Goal: Task Accomplishment & Management: Complete application form

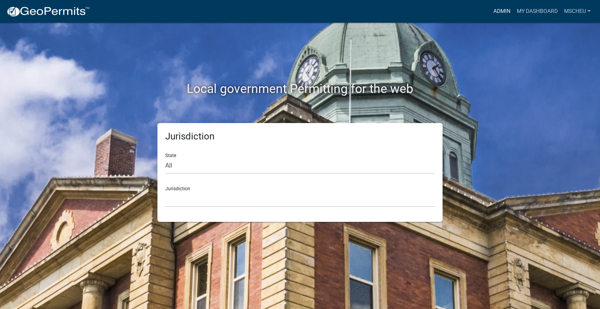
click at [503, 10] on link "Admin" at bounding box center [502, 11] width 23 height 15
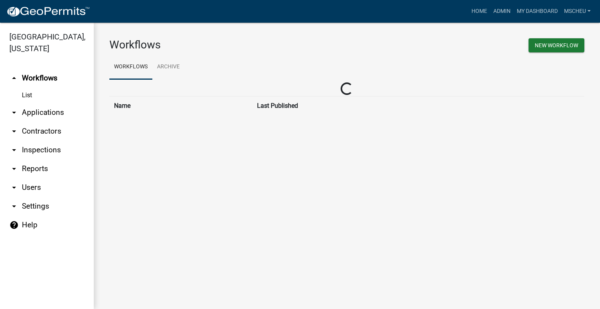
click at [45, 113] on link "arrow_drop_down Applications" at bounding box center [47, 112] width 94 height 19
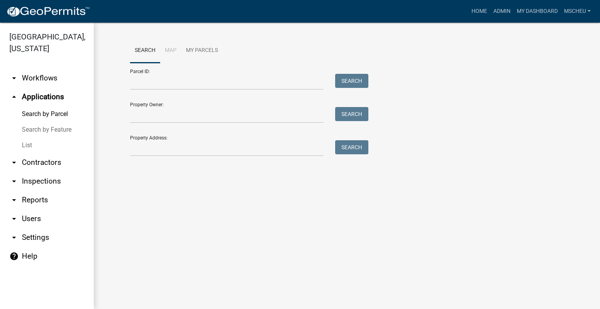
click at [35, 144] on link "List" at bounding box center [47, 146] width 94 height 16
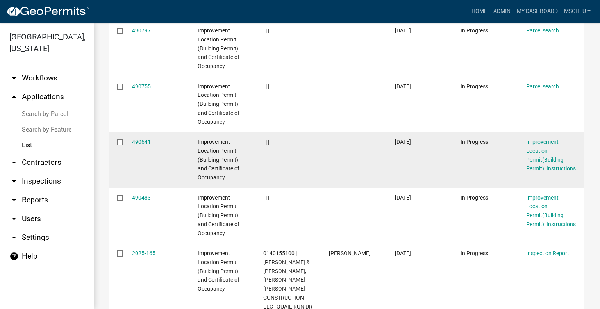
scroll to position [509, 0]
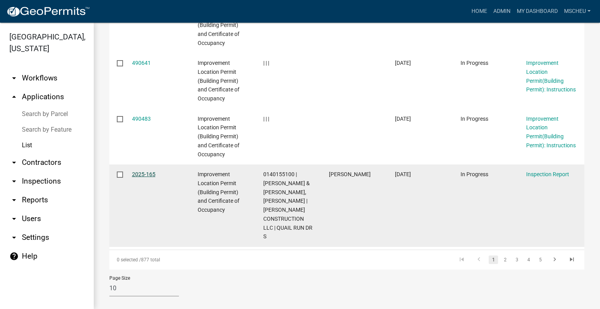
click at [143, 173] on link "2025-165" at bounding box center [143, 174] width 23 height 6
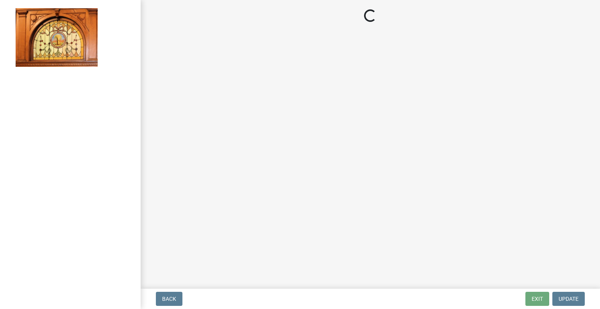
select select "62bb873c-c571-4454-ac8a-8c216551e2a3"
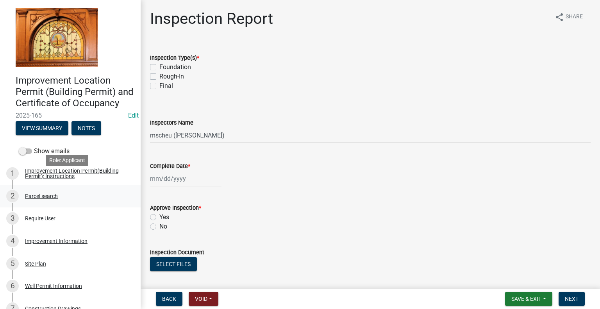
scroll to position [156, 0]
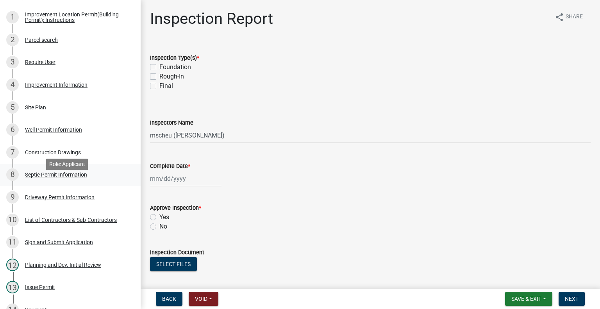
click at [80, 177] on div "Septic Permit Information" at bounding box center [56, 174] width 62 height 5
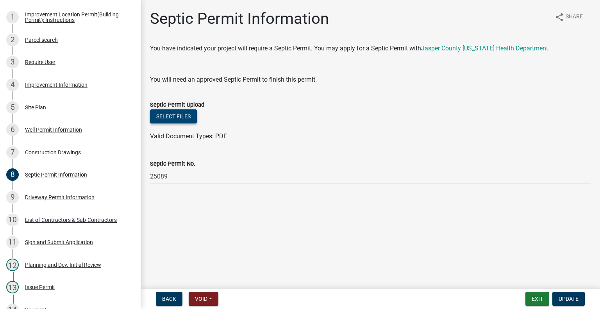
click at [179, 118] on button "Select files" at bounding box center [173, 116] width 47 height 14
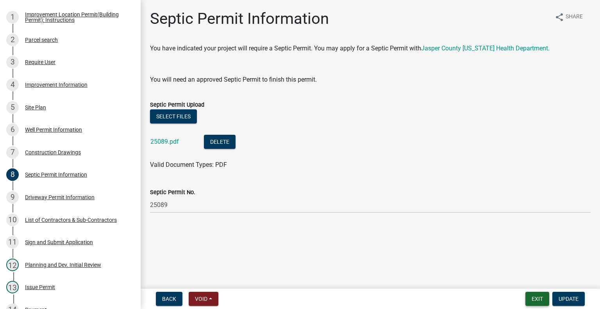
click at [538, 298] on button "Exit" at bounding box center [538, 299] width 24 height 14
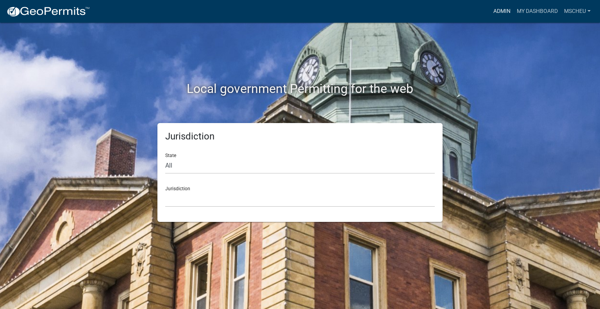
drag, startPoint x: 504, startPoint y: 7, endPoint x: 121, endPoint y: 86, distance: 391.1
click at [504, 8] on link "Admin" at bounding box center [502, 11] width 23 height 15
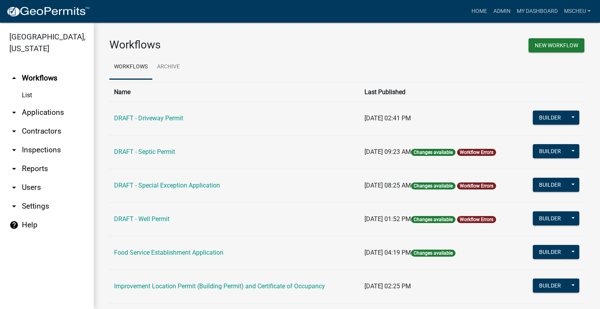
click at [49, 113] on link "arrow_drop_down Applications" at bounding box center [47, 112] width 94 height 19
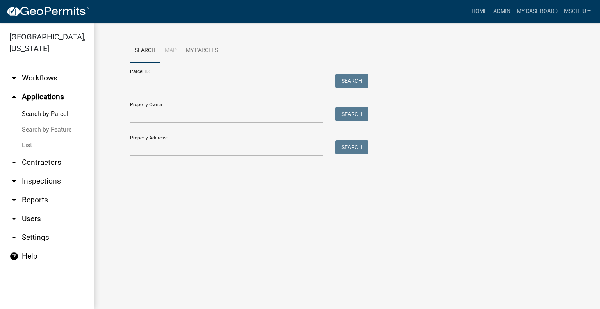
click at [33, 145] on link "List" at bounding box center [47, 146] width 94 height 16
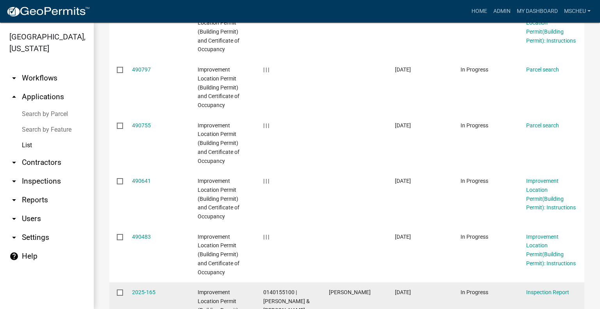
scroll to position [509, 0]
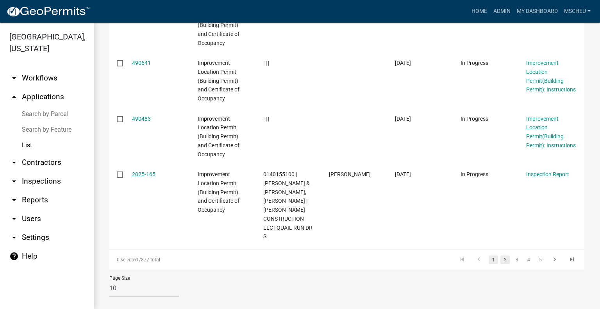
click at [502, 256] on link "2" at bounding box center [505, 260] width 9 height 9
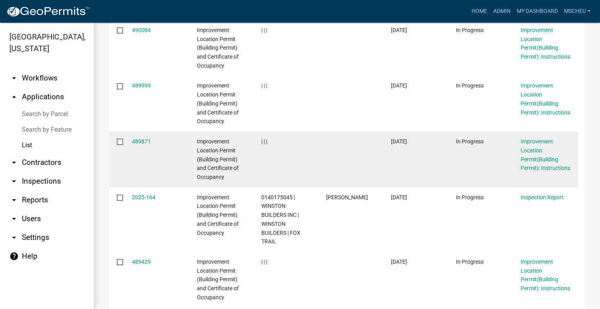
scroll to position [314, 0]
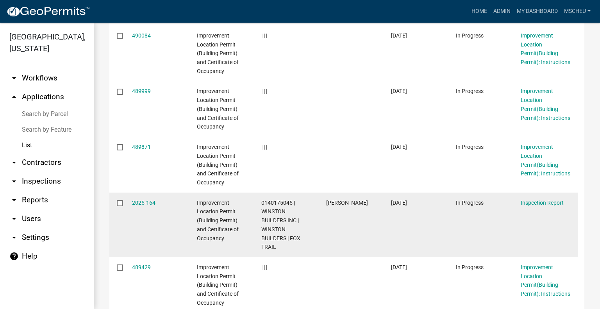
click at [155, 201] on div "2025-164" at bounding box center [157, 203] width 50 height 9
click at [143, 203] on link "2025-164" at bounding box center [143, 203] width 23 height 6
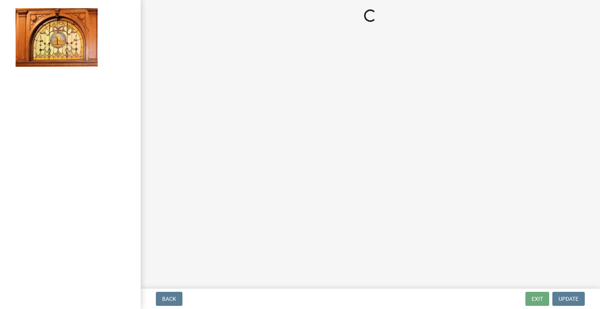
select select "62bb873c-c571-4454-ac8a-8c216551e2a3"
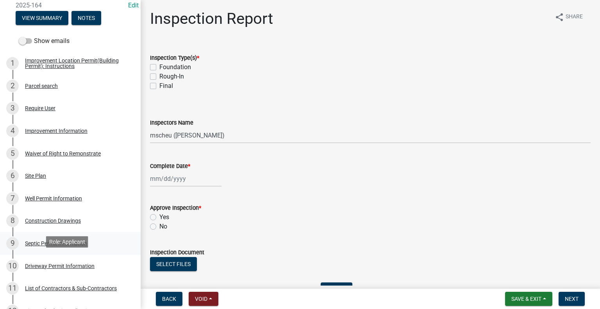
scroll to position [156, 0]
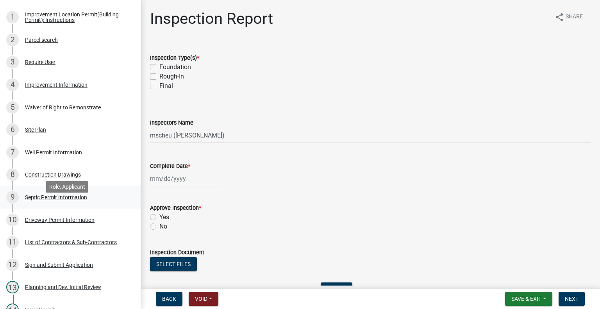
click at [61, 200] on div "Septic Permit Information" at bounding box center [56, 197] width 62 height 5
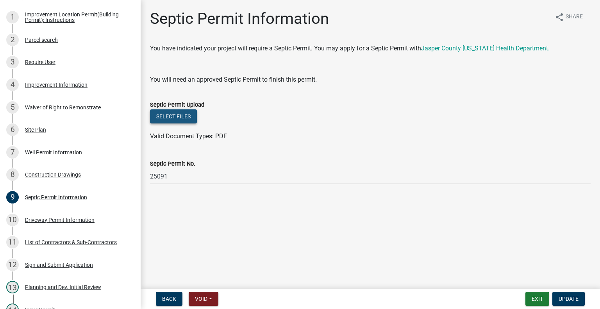
click at [178, 115] on button "Select files" at bounding box center [173, 116] width 47 height 14
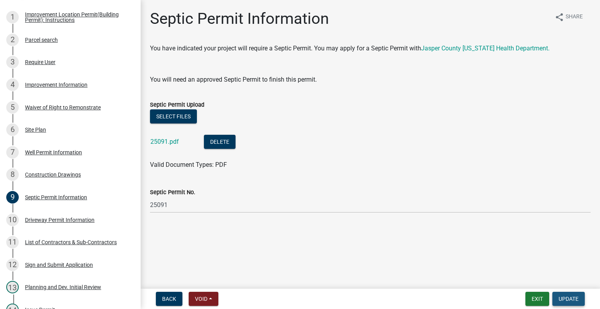
click at [569, 300] on span "Update" at bounding box center [569, 299] width 20 height 6
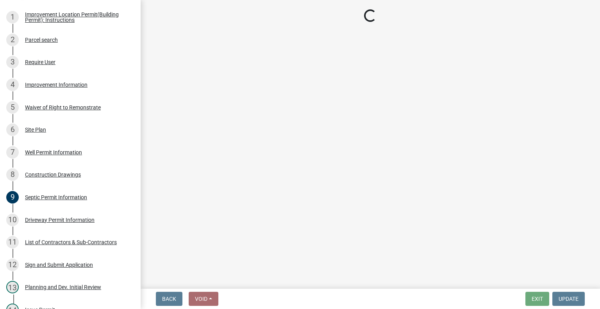
select select "62bb873c-c571-4454-ac8a-8c216551e2a3"
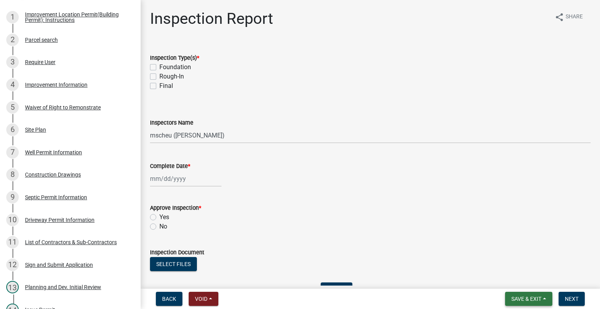
drag, startPoint x: 535, startPoint y: 299, endPoint x: 528, endPoint y: 299, distance: 6.6
click at [535, 299] on span "Save & Exit" at bounding box center [527, 299] width 30 height 6
click at [519, 278] on button "Save & Exit" at bounding box center [521, 278] width 63 height 19
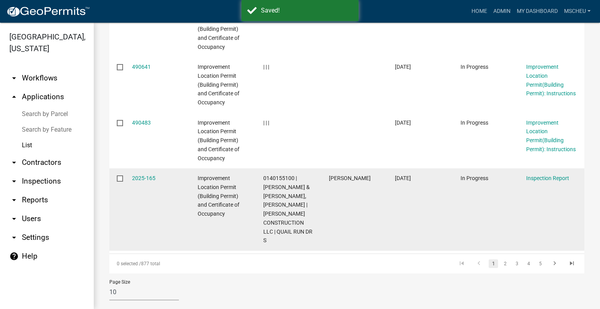
scroll to position [509, 0]
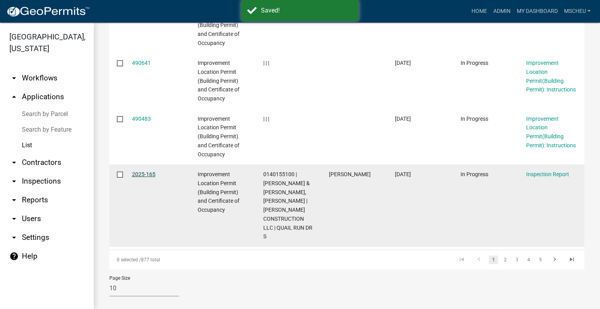
click at [142, 174] on link "2025-165" at bounding box center [143, 174] width 23 height 6
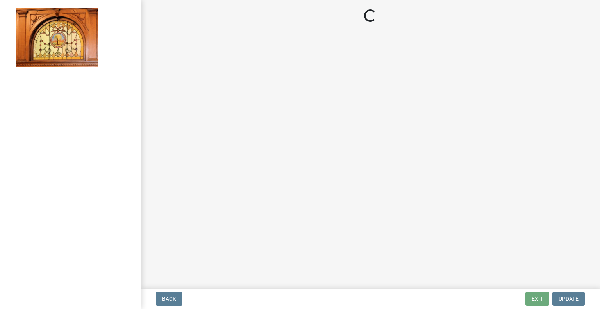
select select "62bb873c-c571-4454-ac8a-8c216551e2a3"
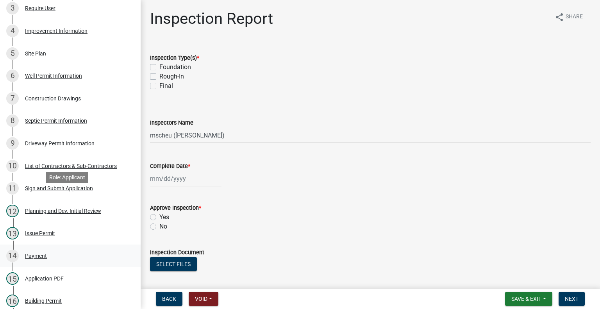
scroll to position [274, 0]
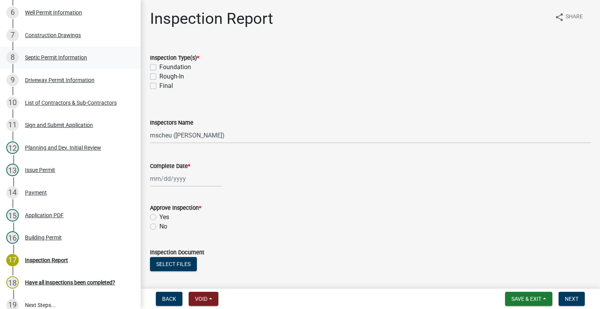
click at [55, 64] on div "8 Septic Permit Information" at bounding box center [67, 57] width 122 height 13
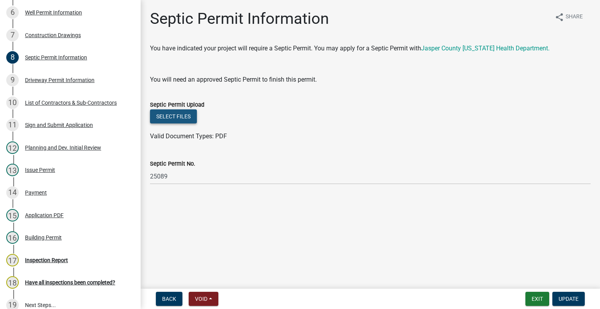
click at [168, 115] on button "Select files" at bounding box center [173, 116] width 47 height 14
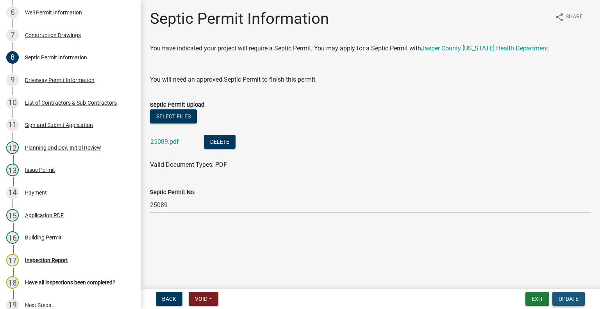
click at [568, 298] on span "Update" at bounding box center [569, 299] width 20 height 6
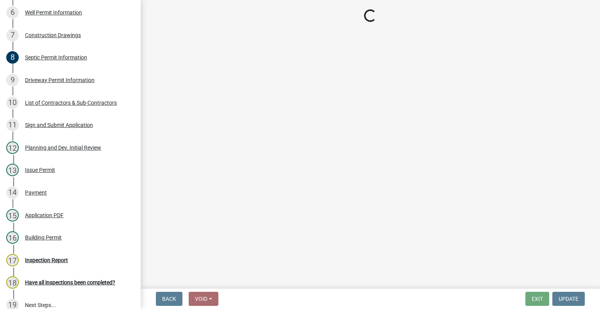
select select "62bb873c-c571-4454-ac8a-8c216551e2a3"
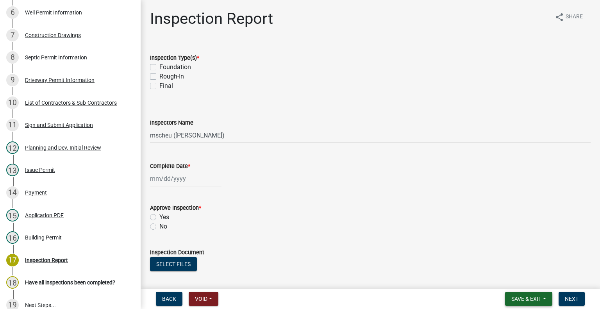
click at [528, 295] on button "Save & Exit" at bounding box center [528, 299] width 47 height 14
click at [521, 279] on button "Save & Exit" at bounding box center [521, 278] width 63 height 19
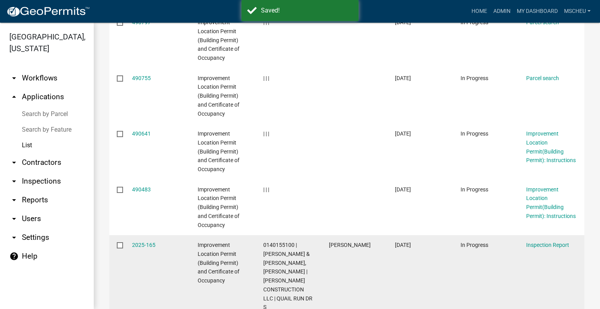
scroll to position [509, 0]
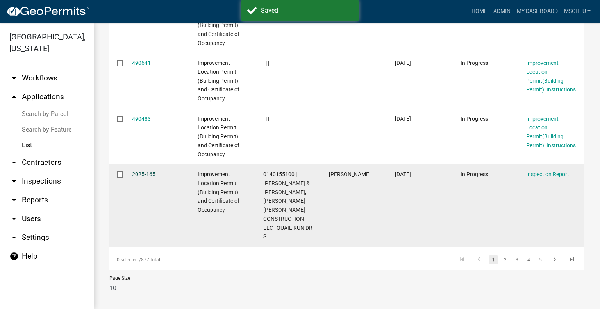
click at [138, 175] on link "2025-165" at bounding box center [143, 174] width 23 height 6
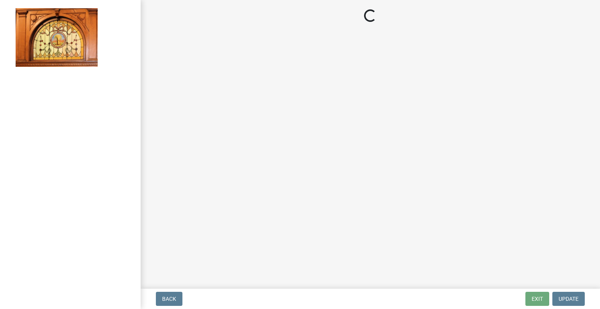
select select "62bb873c-c571-4454-ac8a-8c216551e2a3"
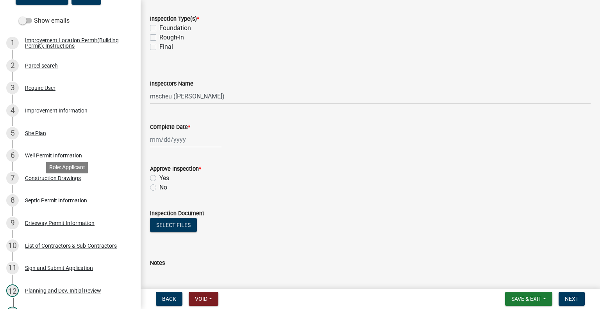
scroll to position [274, 0]
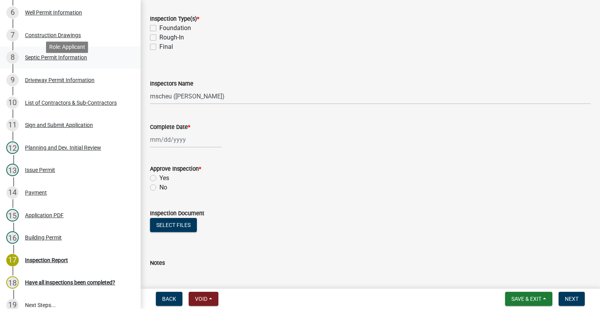
click at [53, 60] on div "Septic Permit Information" at bounding box center [56, 57] width 62 height 5
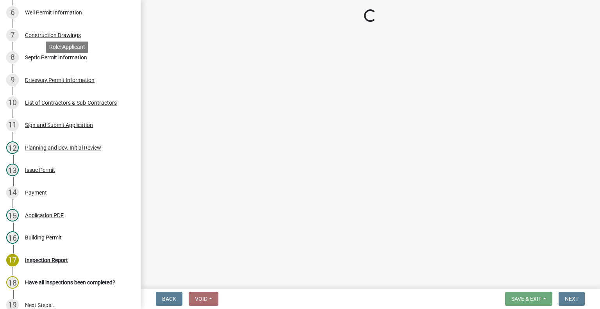
scroll to position [0, 0]
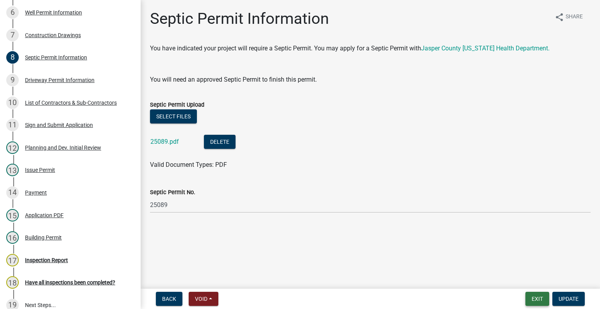
click at [531, 297] on button "Exit" at bounding box center [538, 299] width 24 height 14
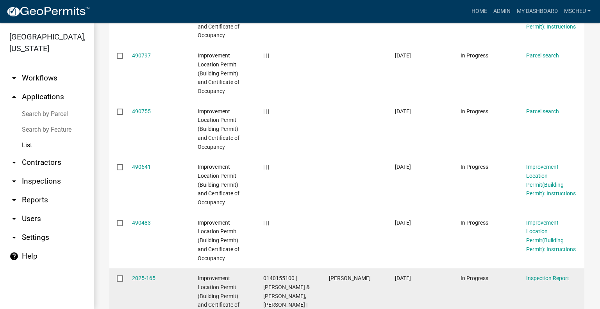
scroll to position [508, 0]
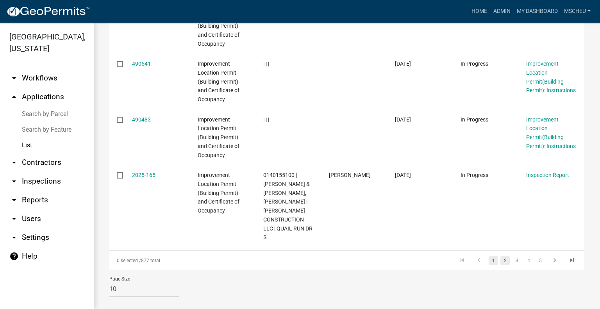
click at [501, 256] on link "2" at bounding box center [505, 260] width 9 height 9
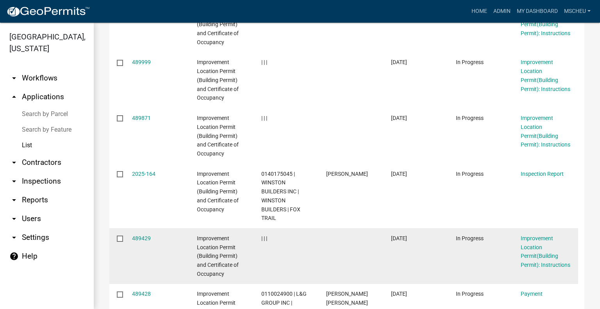
scroll to position [235, 0]
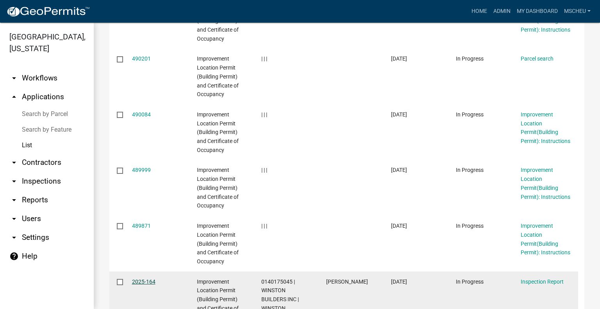
click at [147, 281] on link "2025-164" at bounding box center [143, 282] width 23 height 6
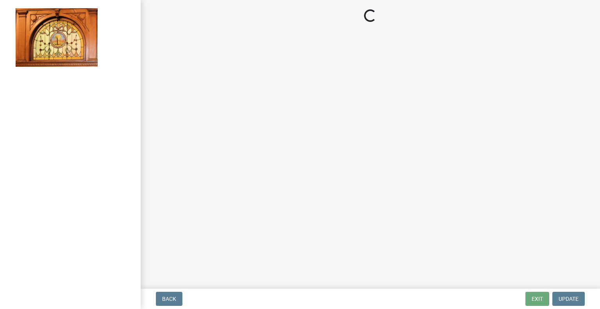
select select "62bb873c-c571-4454-ac8a-8c216551e2a3"
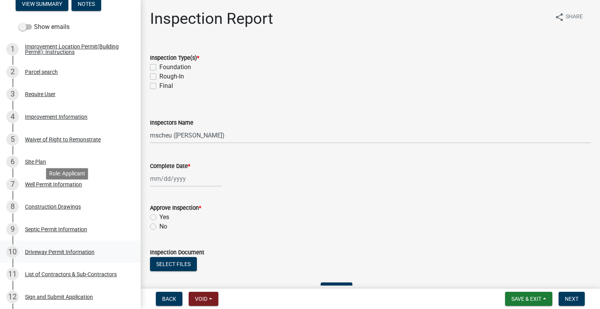
scroll to position [195, 0]
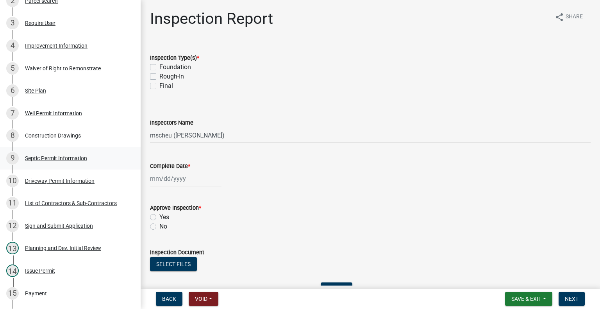
click at [42, 161] on div "Septic Permit Information" at bounding box center [56, 158] width 62 height 5
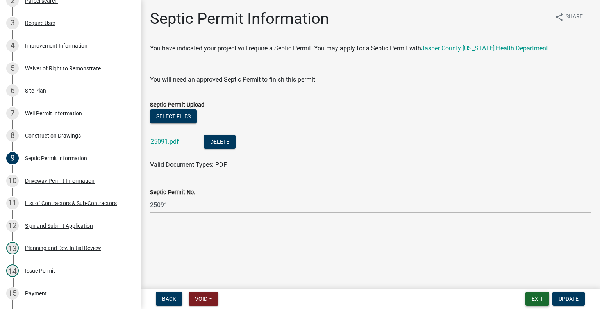
click at [536, 297] on button "Exit" at bounding box center [538, 299] width 24 height 14
